Goal: Information Seeking & Learning: Learn about a topic

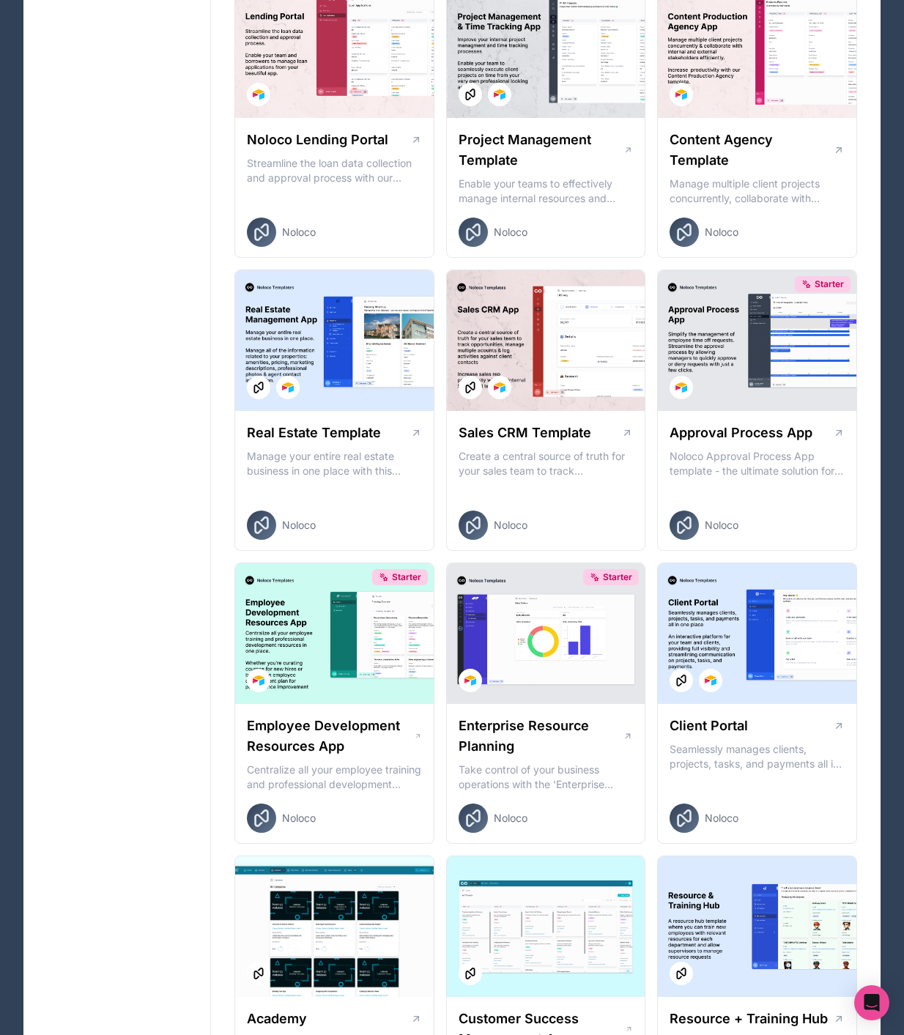
scroll to position [723, 0]
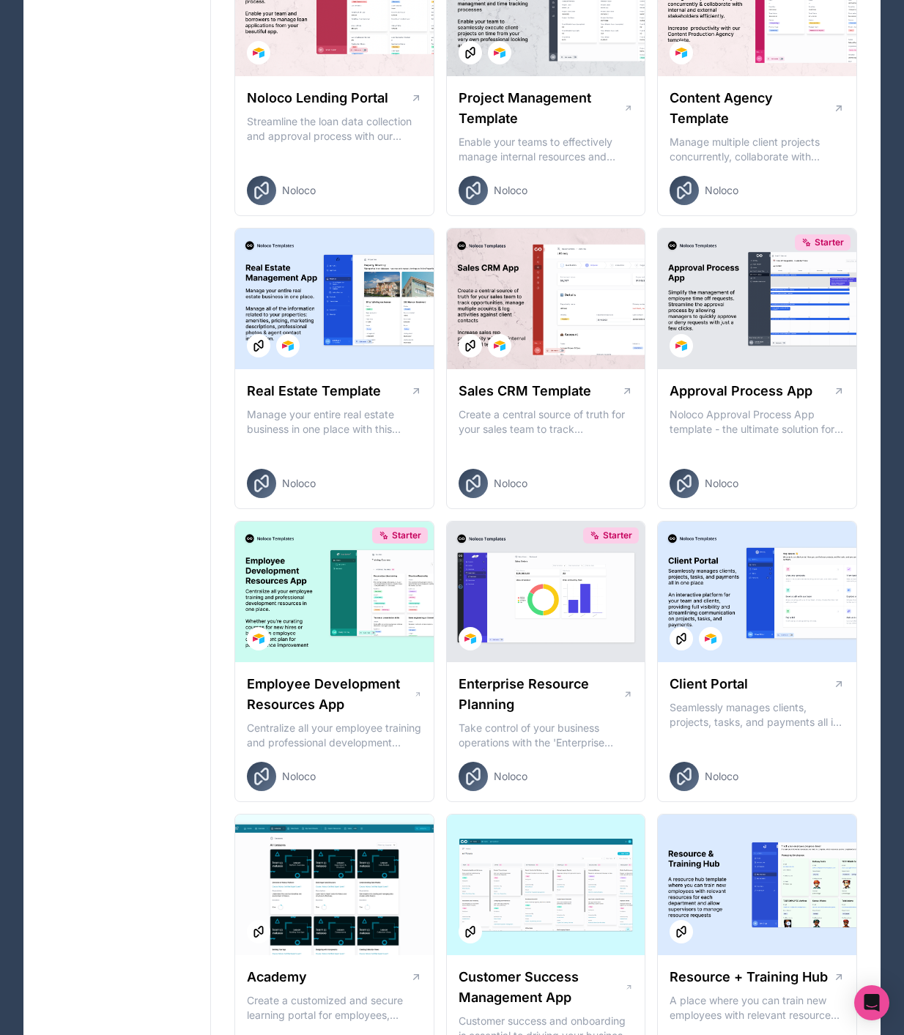
click at [698, 551] on div at bounding box center [757, 592] width 199 height 141
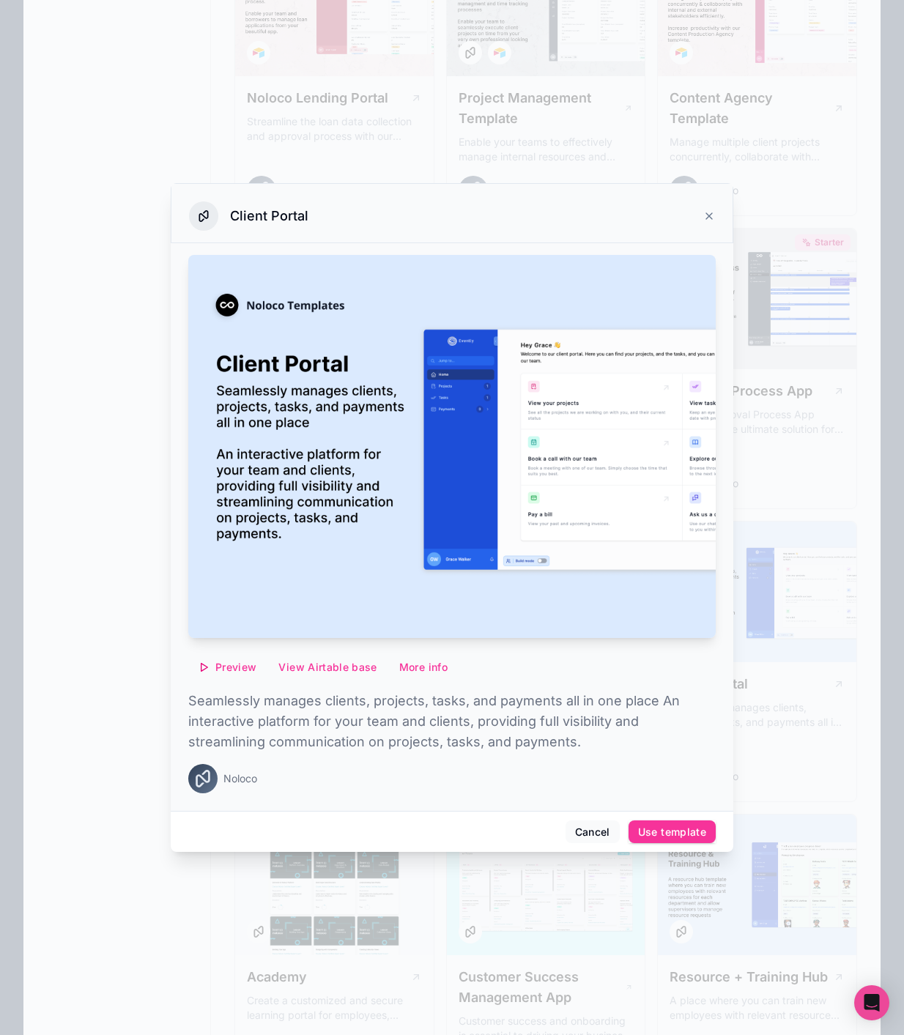
click at [231, 673] on span "Preview" at bounding box center [235, 667] width 41 height 13
click at [226, 624] on span "Preview with Airtable" at bounding box center [217, 624] width 116 height 18
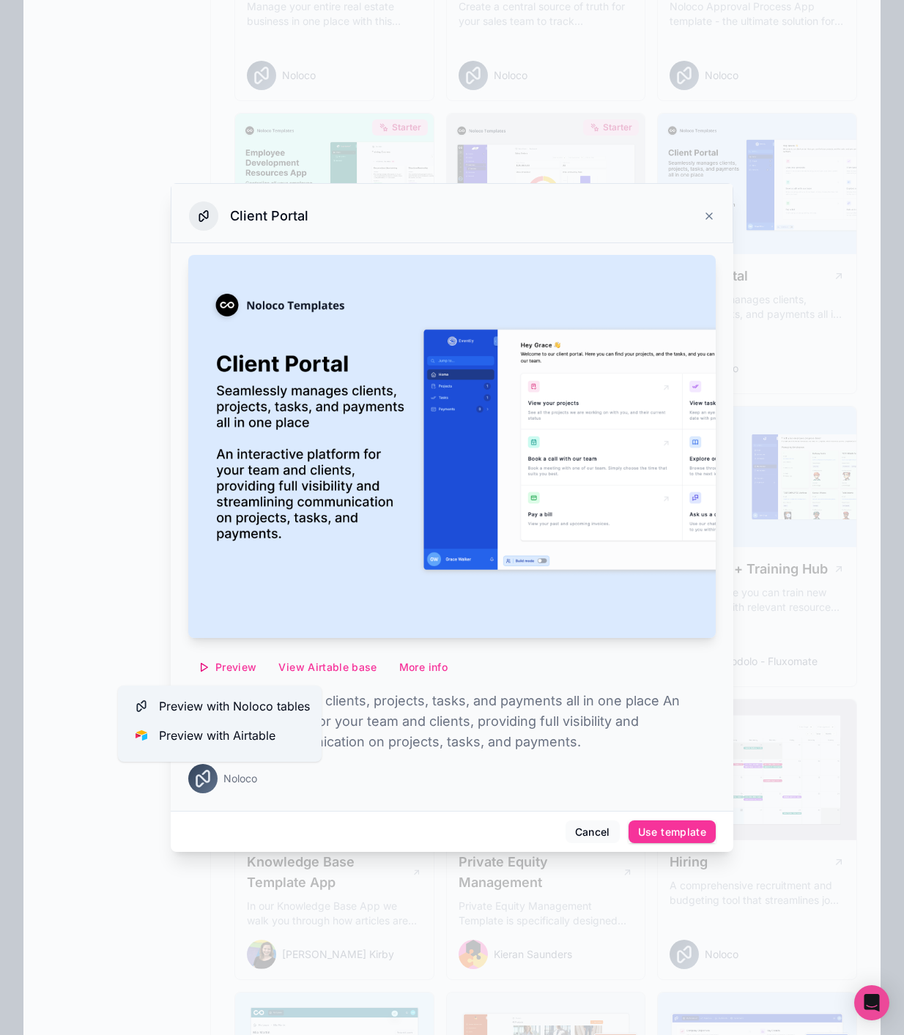
scroll to position [1243, 0]
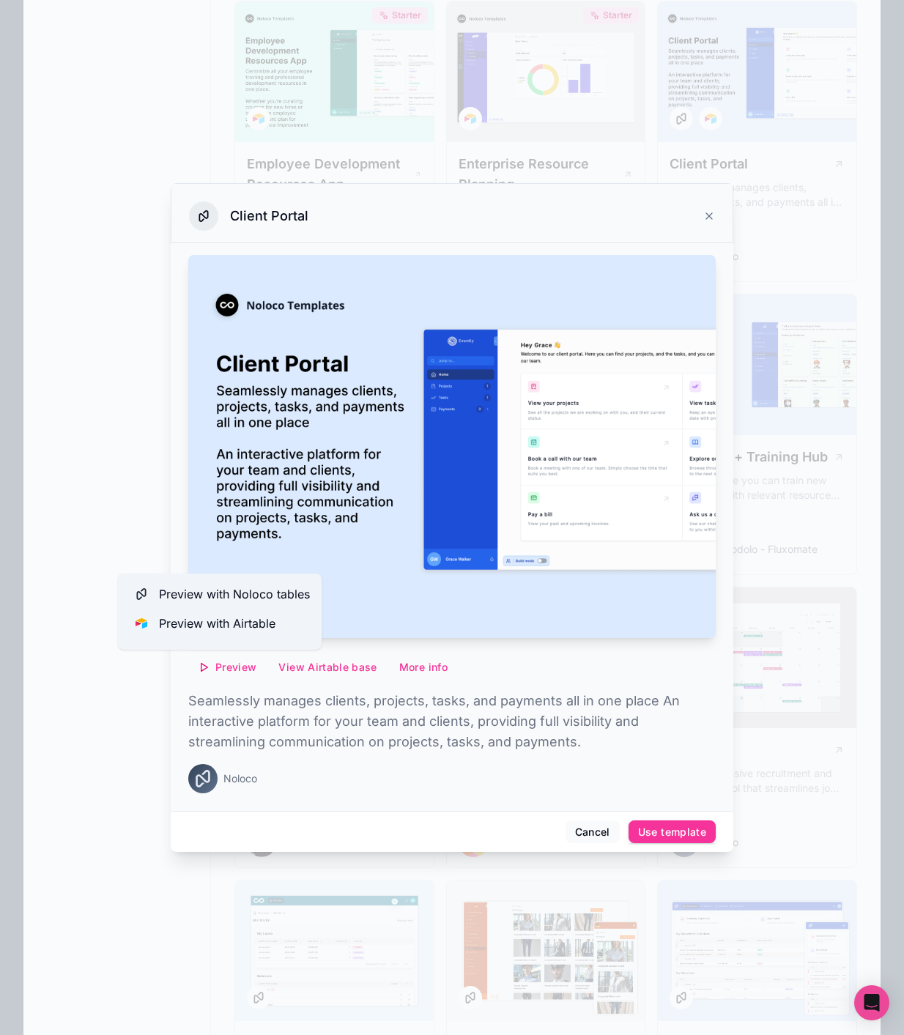
click at [585, 829] on button "Cancel" at bounding box center [593, 832] width 54 height 23
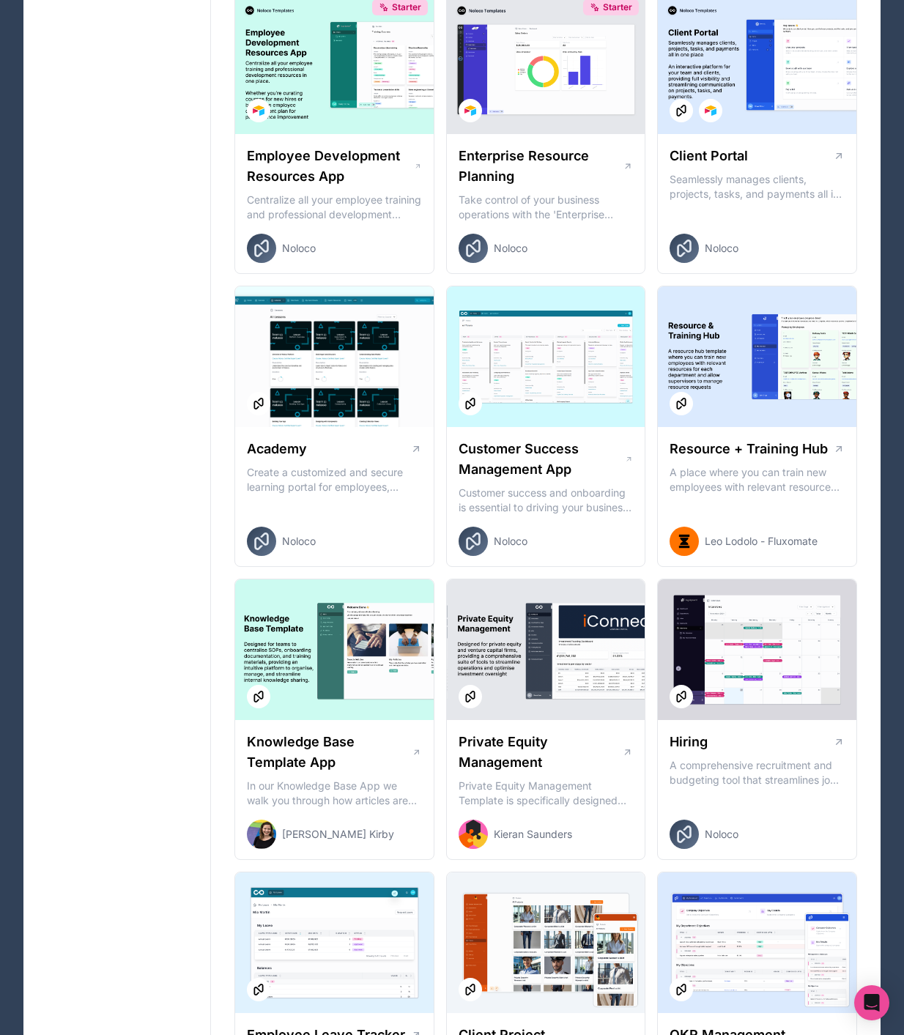
scroll to position [1296, 0]
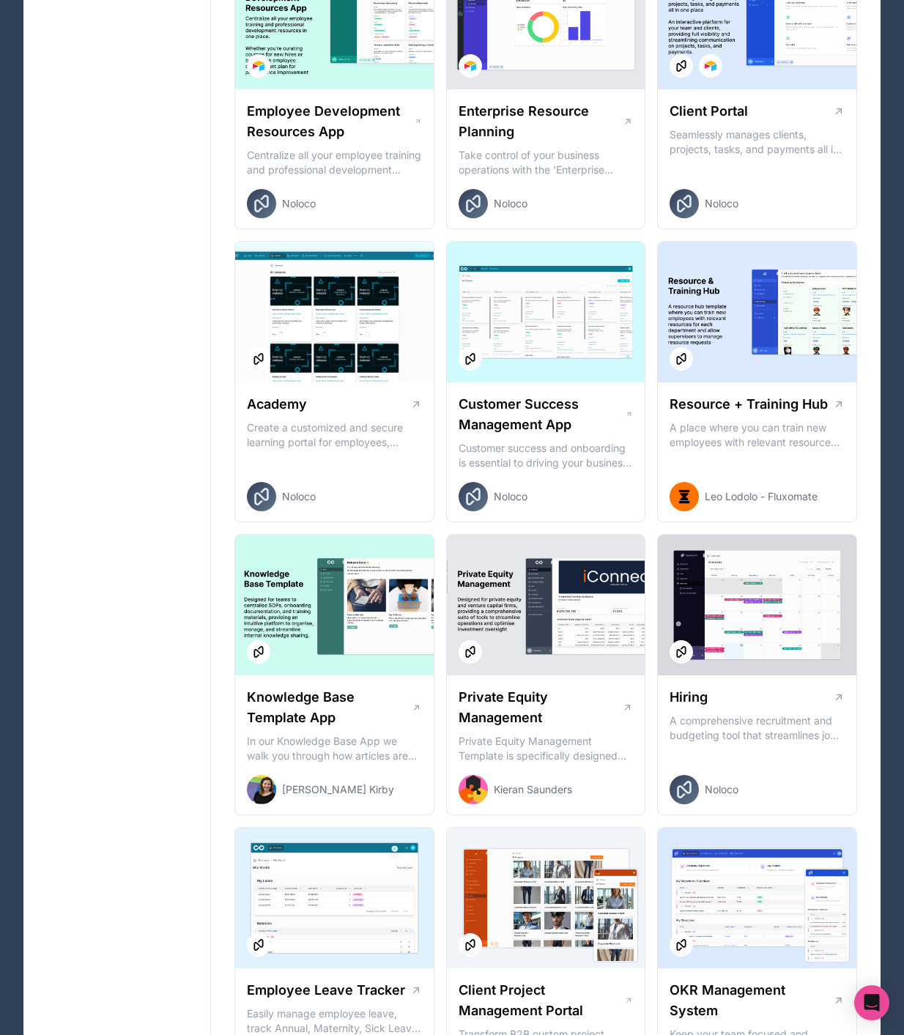
click at [320, 591] on div at bounding box center [334, 605] width 199 height 141
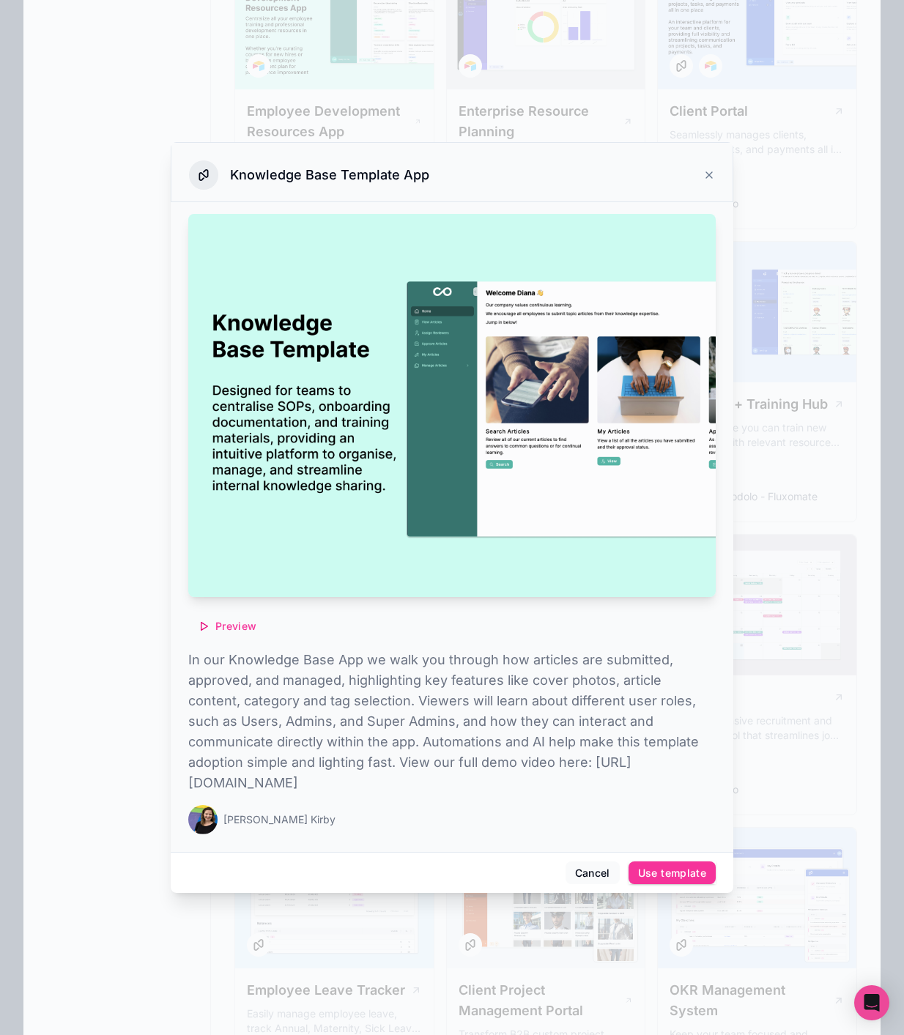
click at [606, 880] on button "Cancel" at bounding box center [593, 873] width 54 height 23
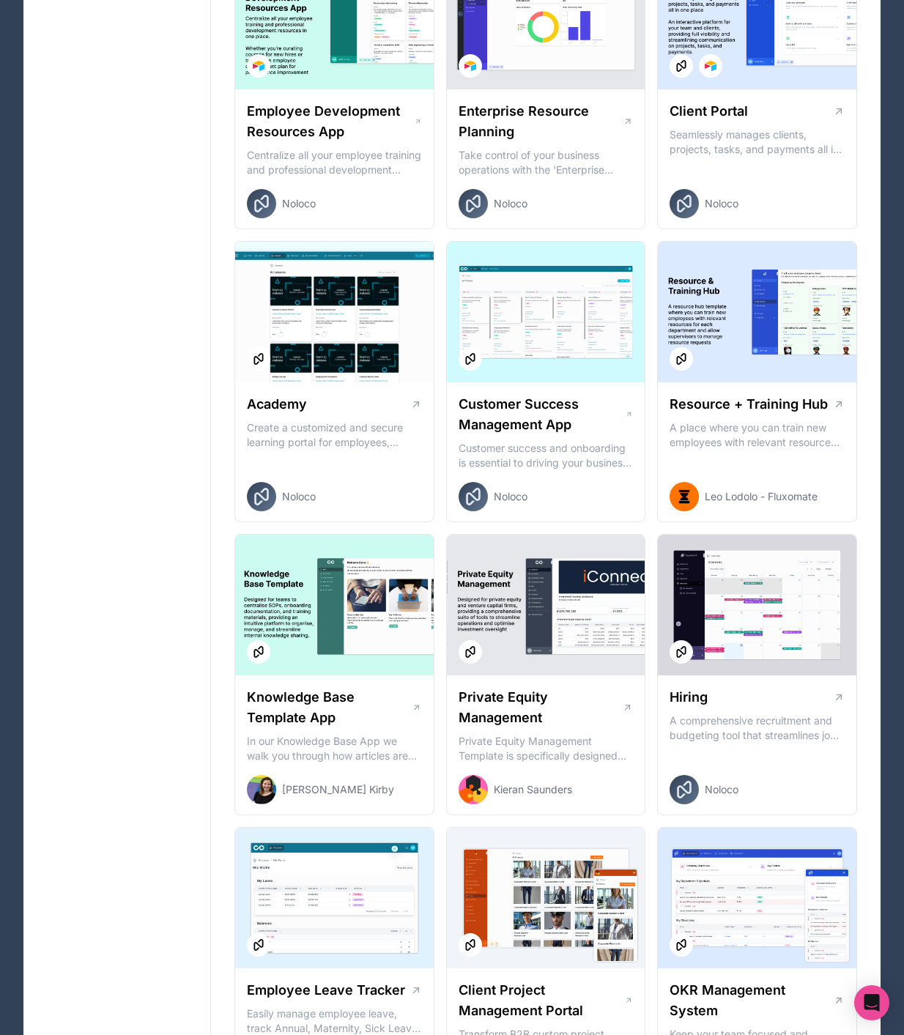
click at [582, 933] on div at bounding box center [546, 898] width 199 height 141
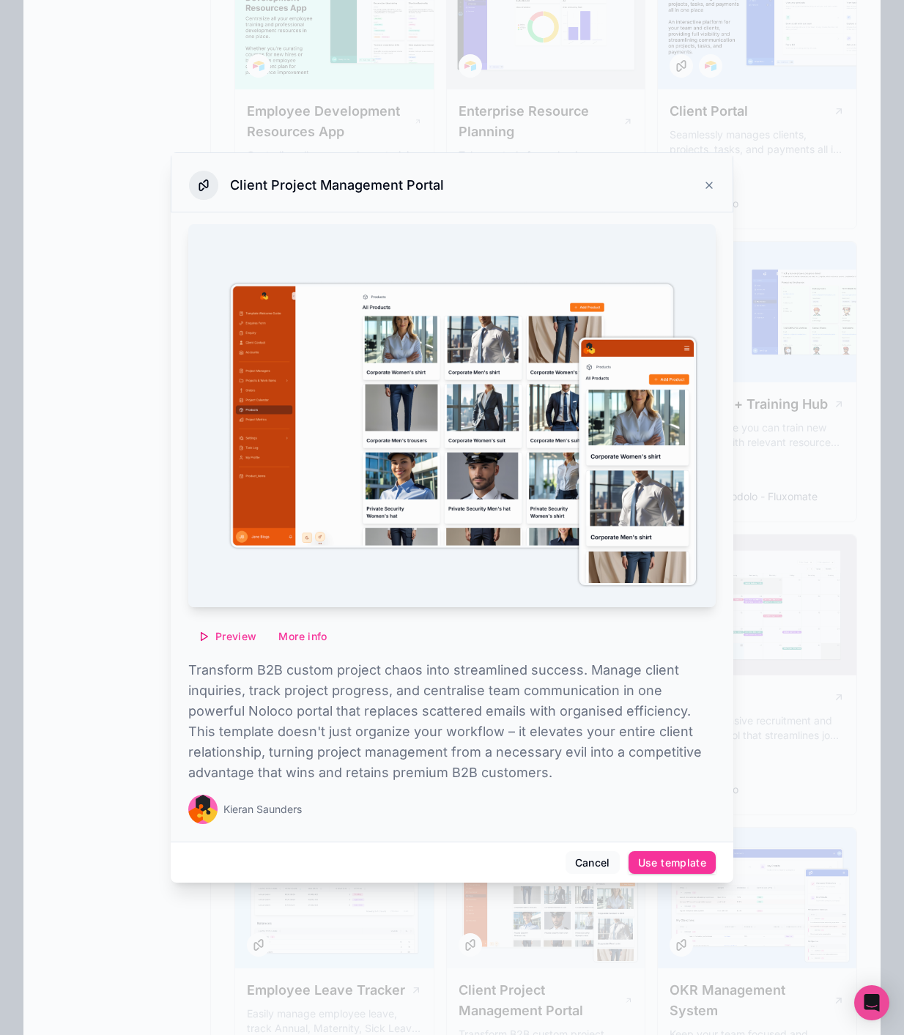
click at [237, 638] on span "Preview" at bounding box center [235, 636] width 41 height 13
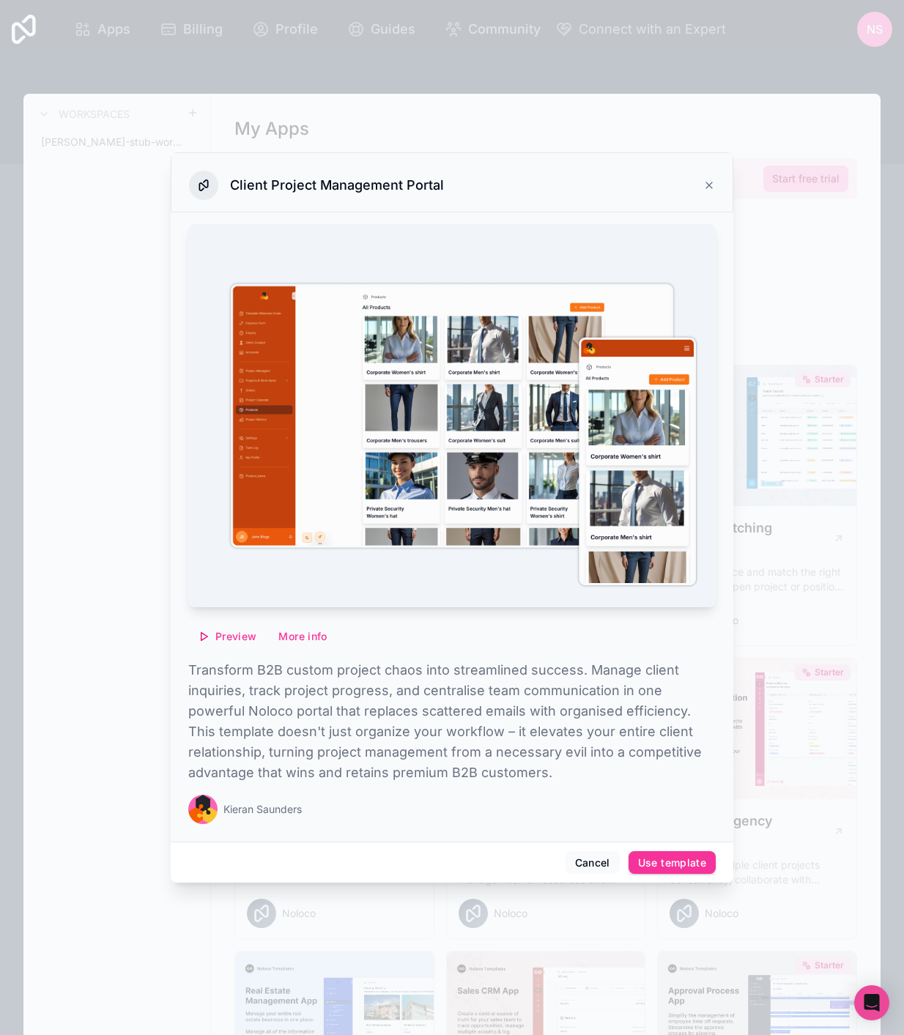
click at [709, 189] on icon at bounding box center [709, 186] width 12 height 12
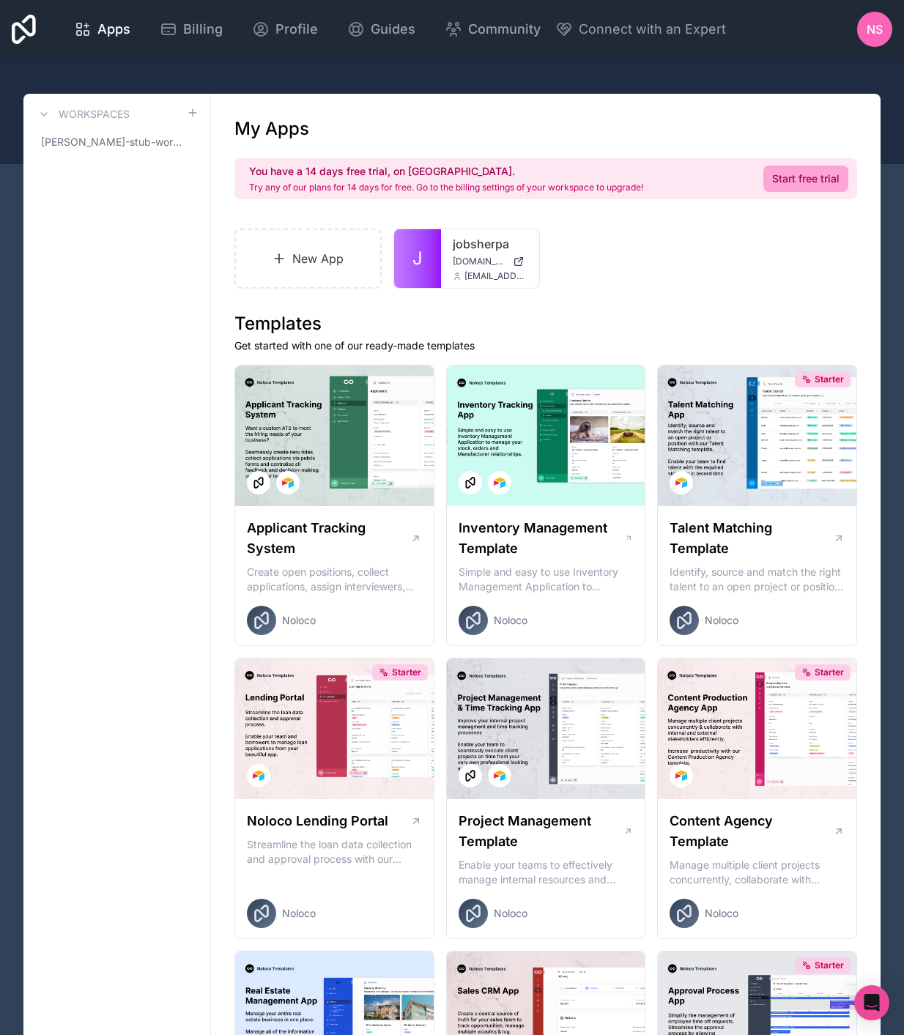
click at [677, 56] on div "Apps Billing Profile Guides Community Connect with an Expert NS Billing Profile…" at bounding box center [452, 29] width 904 height 59
click at [41, 113] on icon at bounding box center [44, 114] width 6 height 3
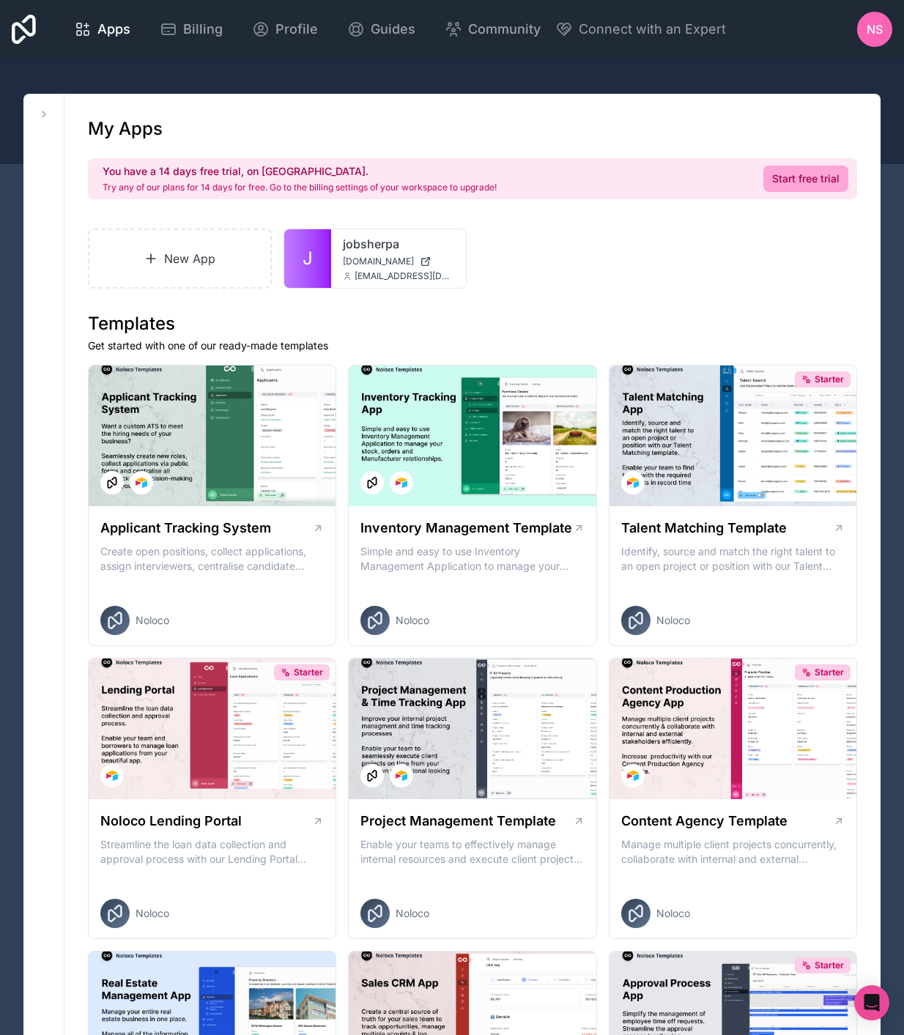
click at [47, 110] on icon at bounding box center [44, 114] width 12 height 12
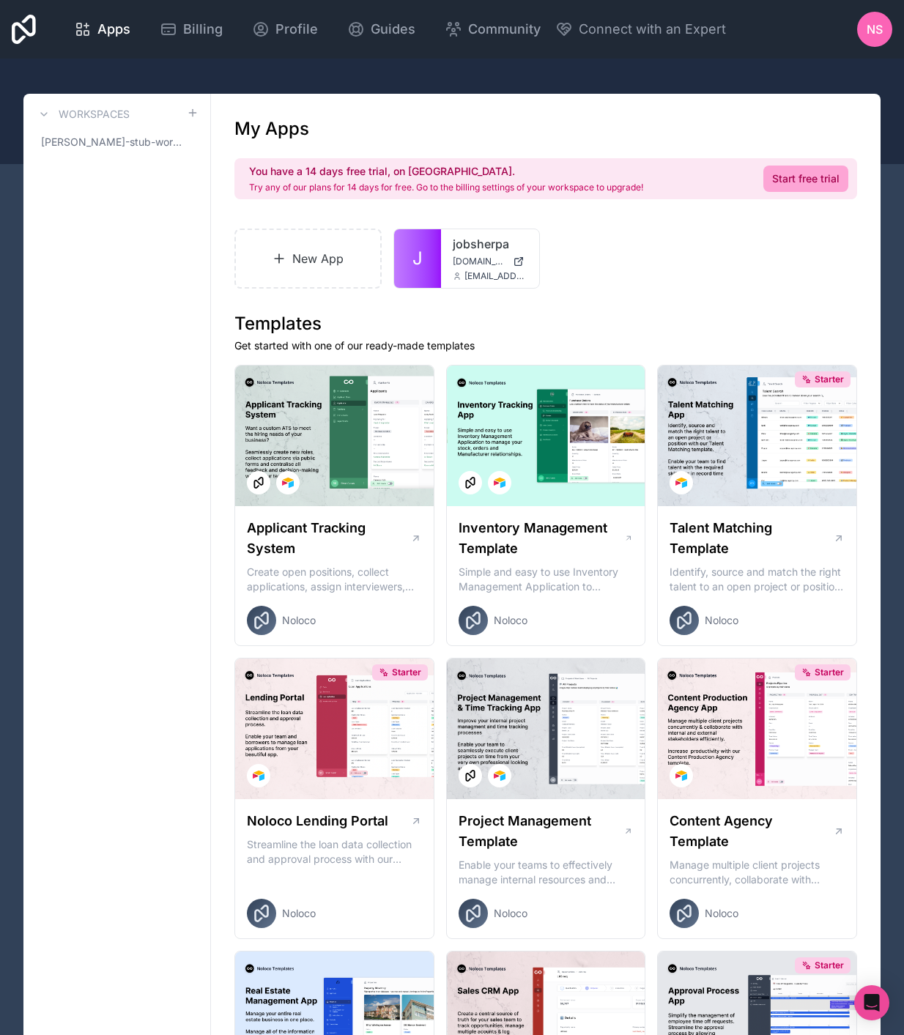
click at [12, 31] on icon at bounding box center [24, 29] width 24 height 35
click at [12, 31] on icon at bounding box center [24, 29] width 24 height 29
